Goal: Task Accomplishment & Management: Complete application form

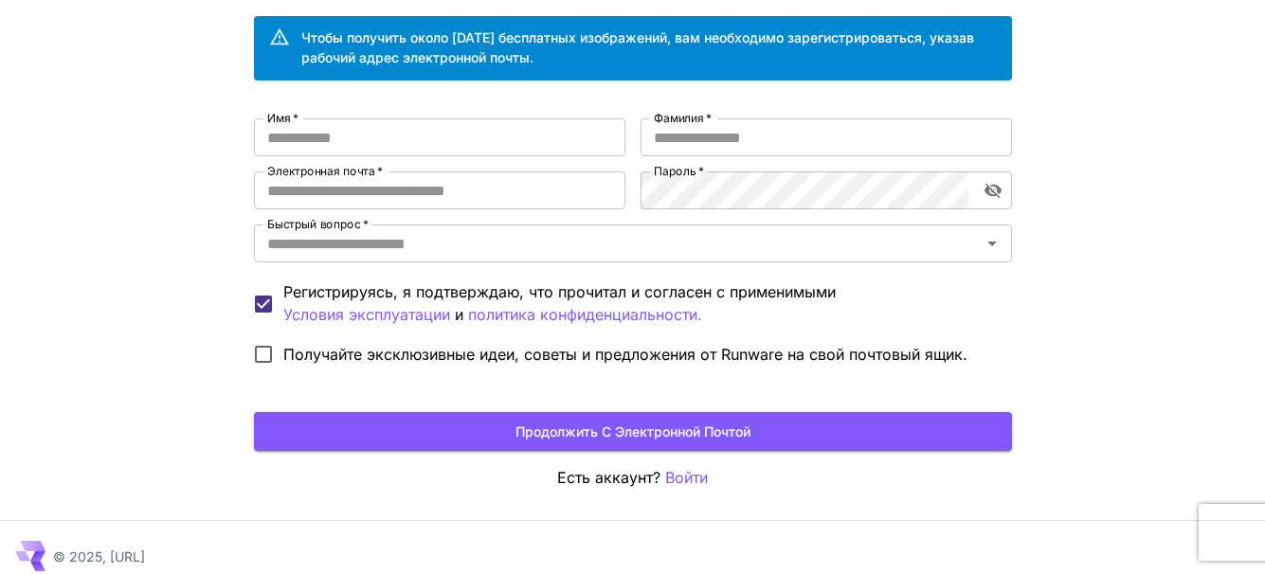
scroll to position [158, 0]
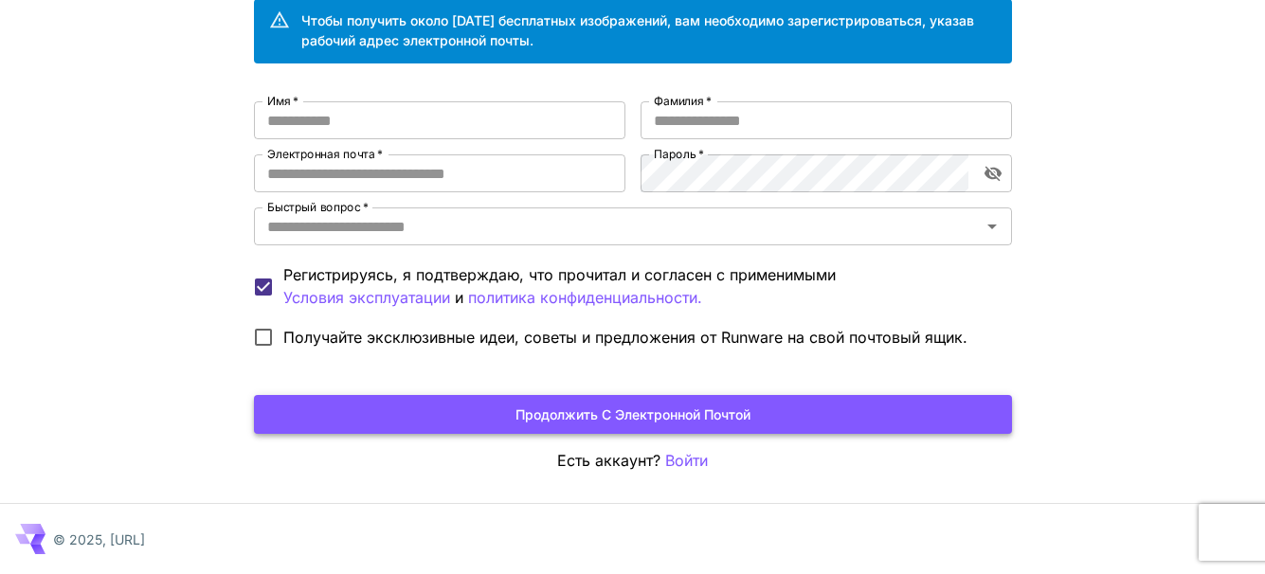
click at [648, 425] on font "Продолжить с электронной почтой" at bounding box center [632, 415] width 235 height 24
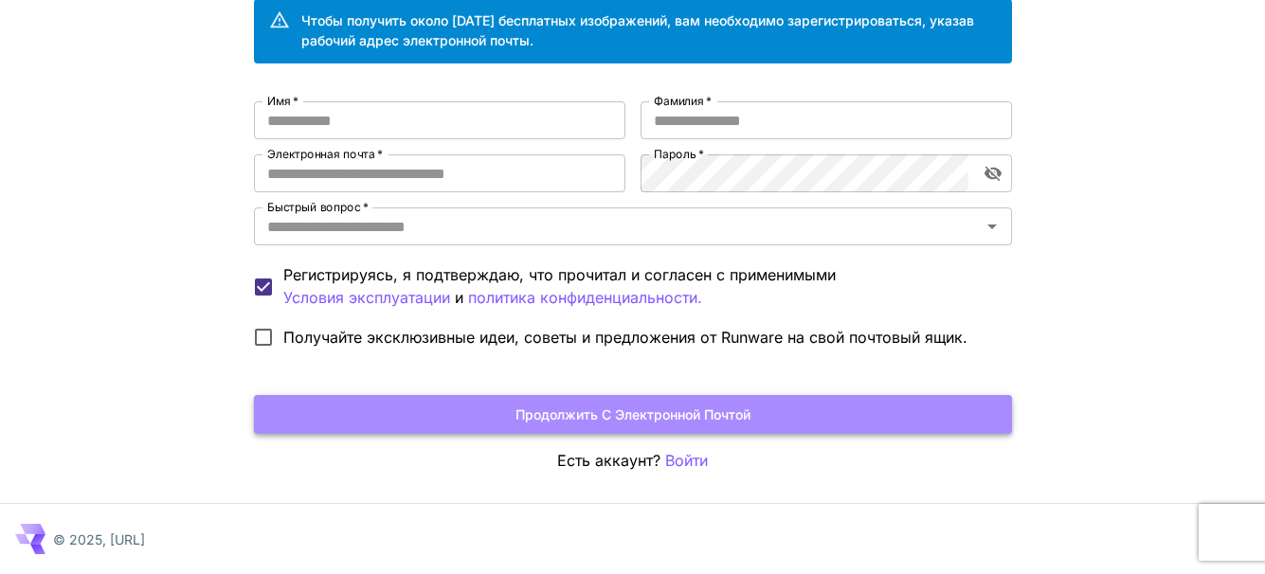
click at [649, 423] on font "Продолжить с электронной почтой" at bounding box center [632, 415] width 235 height 24
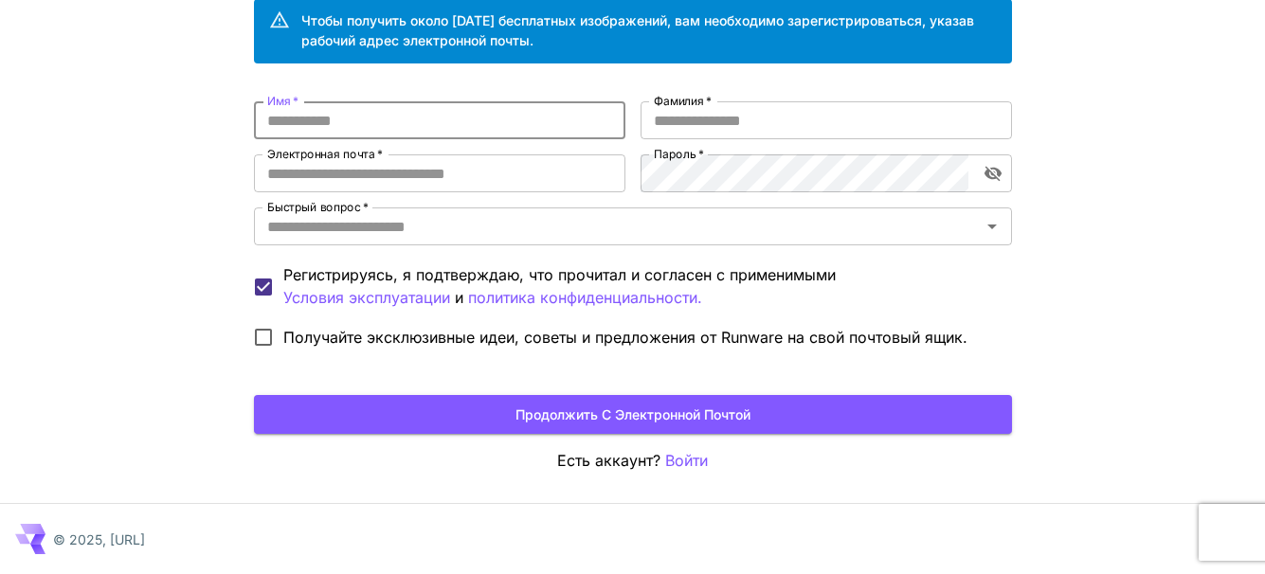
click at [508, 119] on input "Имя   *" at bounding box center [439, 120] width 371 height 38
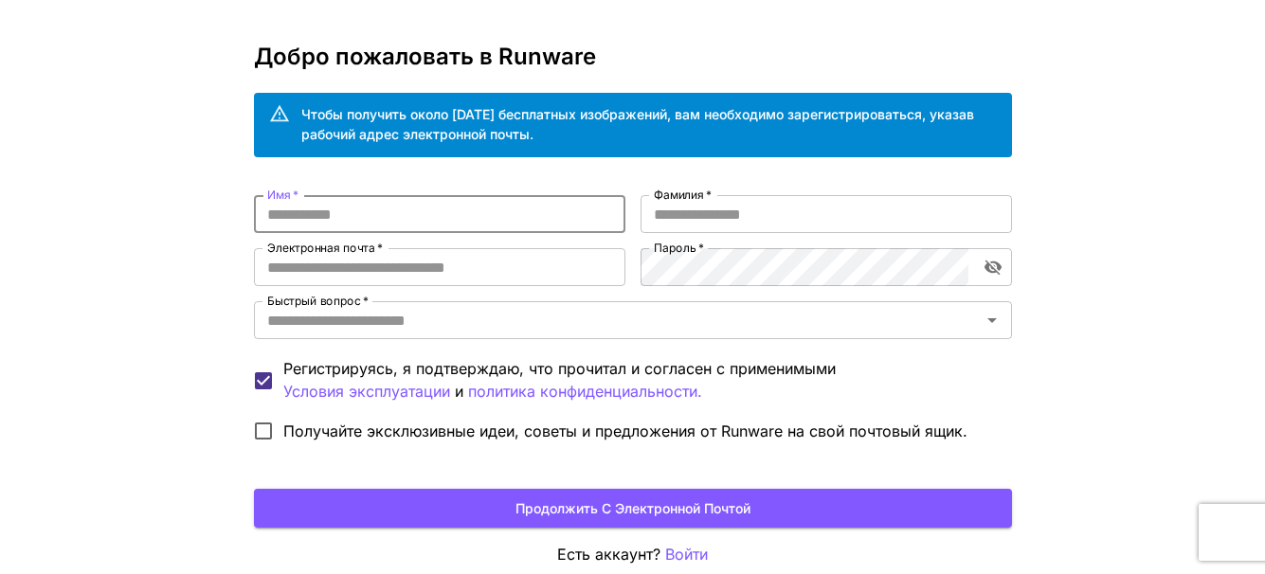
scroll to position [0, 0]
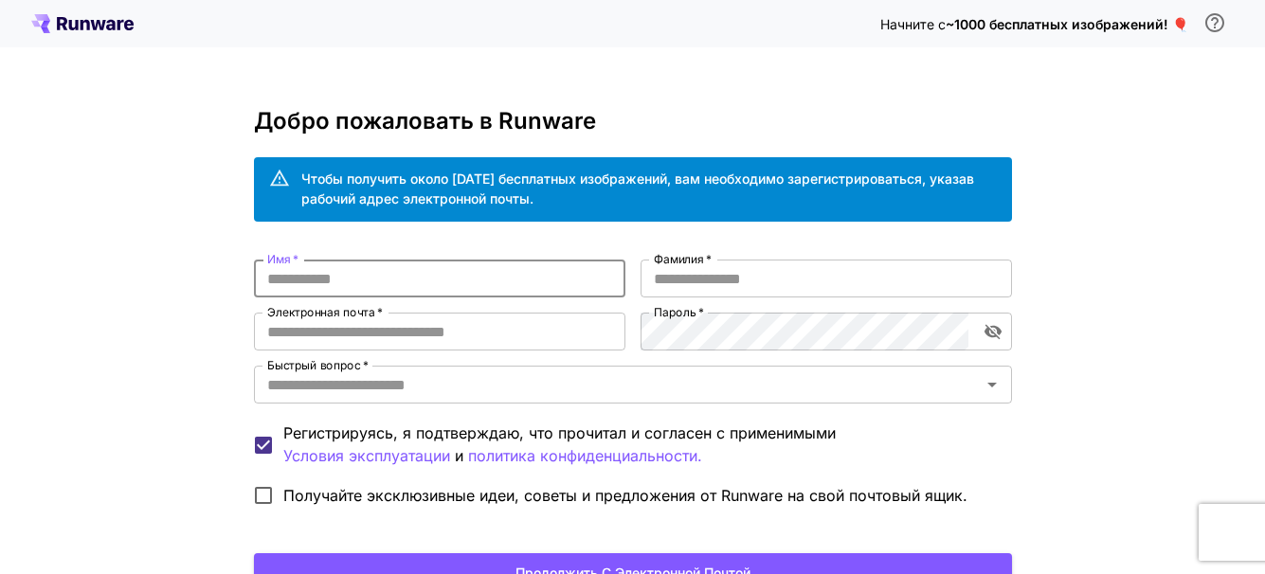
click at [332, 282] on input "Имя   *" at bounding box center [439, 279] width 371 height 38
click at [332, 280] on input "Имя   *" at bounding box center [439, 279] width 371 height 38
